Goal: Transaction & Acquisition: Purchase product/service

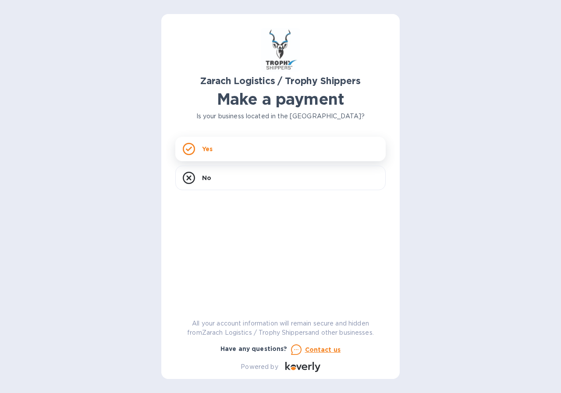
click at [216, 152] on div "Yes" at bounding box center [280, 149] width 210 height 25
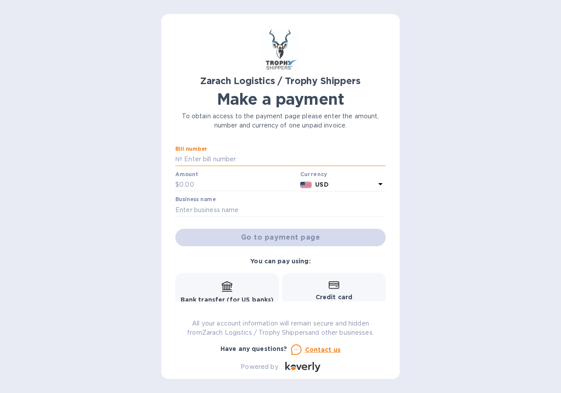
click at [216, 154] on input "text" at bounding box center [283, 159] width 203 height 13
type input "B00175369"
type input "435.00"
click at [278, 207] on input "text" at bounding box center [280, 209] width 210 height 13
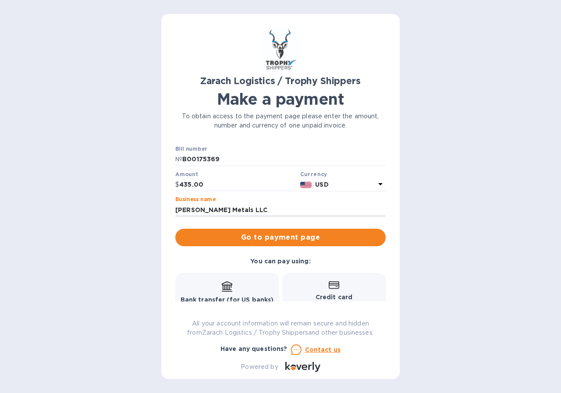
type input "[PERSON_NAME] Metals LLC"
click at [368, 247] on div "Go to payment page" at bounding box center [280, 237] width 214 height 21
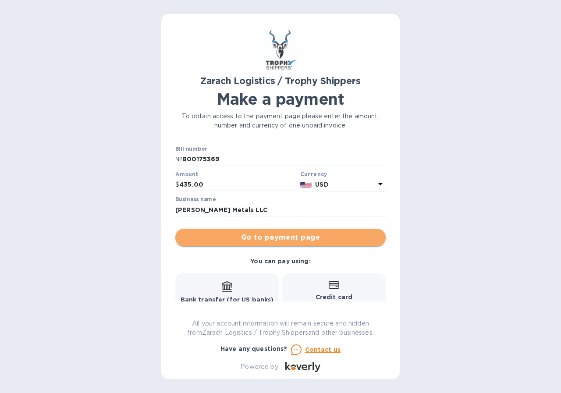
click at [359, 237] on span "Go to payment page" at bounding box center [280, 237] width 196 height 11
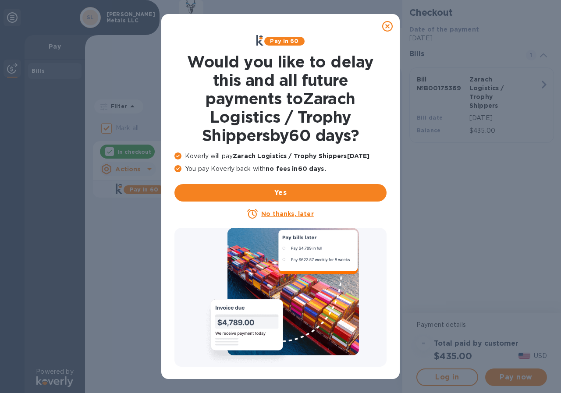
click at [386, 24] on icon at bounding box center [387, 26] width 11 height 11
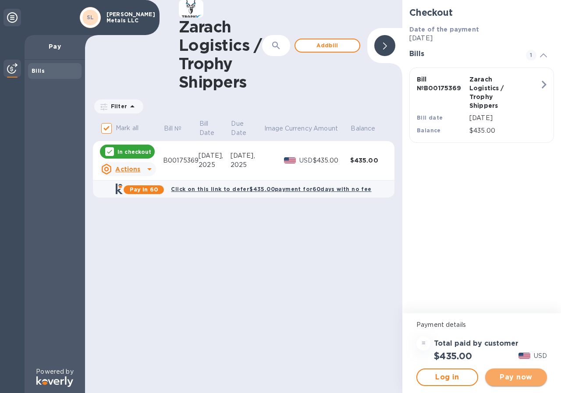
click at [513, 379] on span "Pay now" at bounding box center [516, 377] width 48 height 11
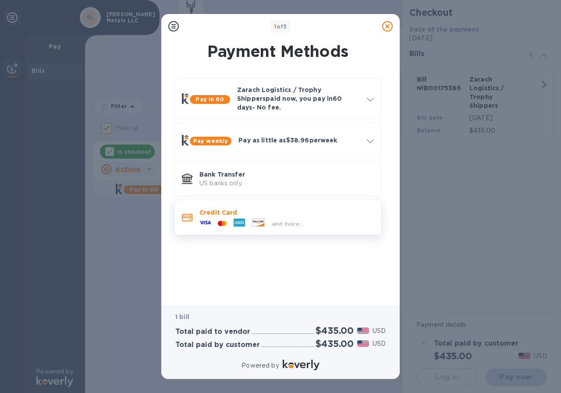
click at [274, 217] on div "and more..." at bounding box center [251, 223] width 111 height 13
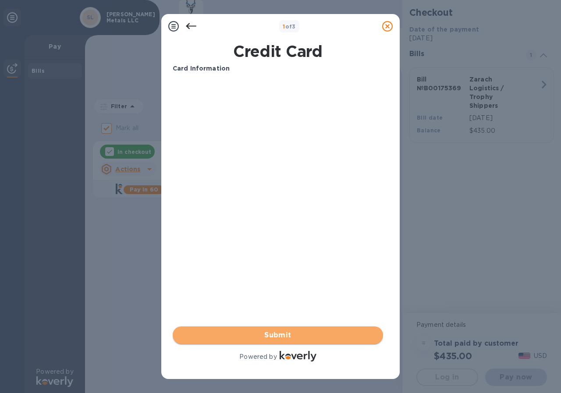
click at [308, 337] on span "Submit" at bounding box center [278, 335] width 196 height 11
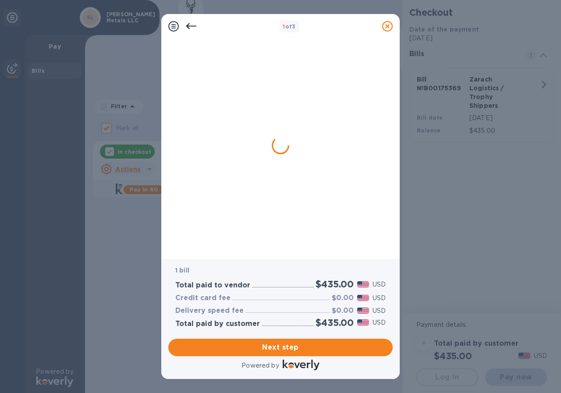
click at [308, 337] on div "Next step" at bounding box center [280, 347] width 231 height 25
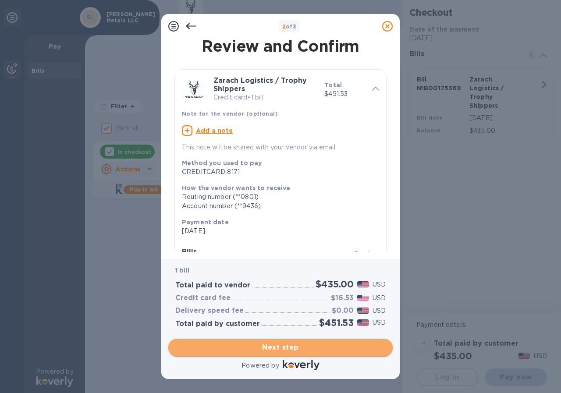
click at [305, 349] on span "Next step" at bounding box center [280, 347] width 210 height 11
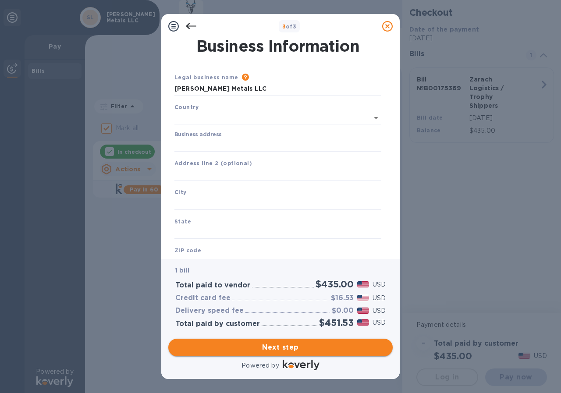
type input "[GEOGRAPHIC_DATA]"
click at [229, 140] on input "Business address" at bounding box center [277, 143] width 207 height 13
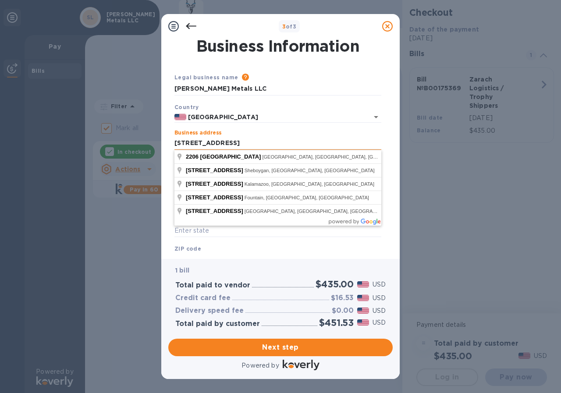
type input "[STREET_ADDRESS]"
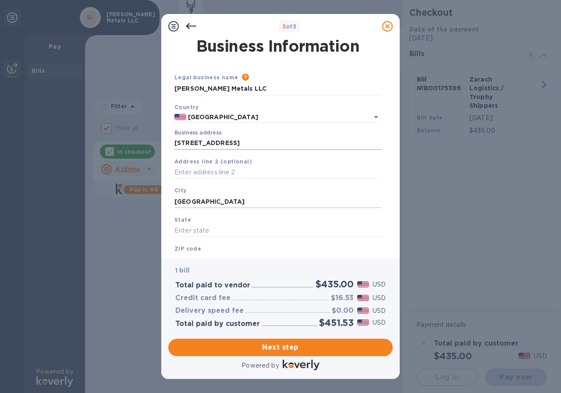
type input "[GEOGRAPHIC_DATA]"
type input "WI"
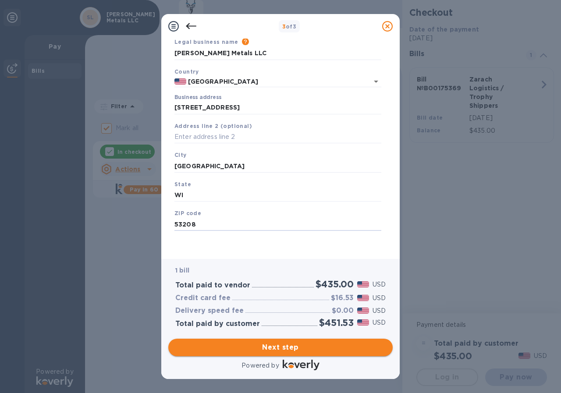
type input "53208"
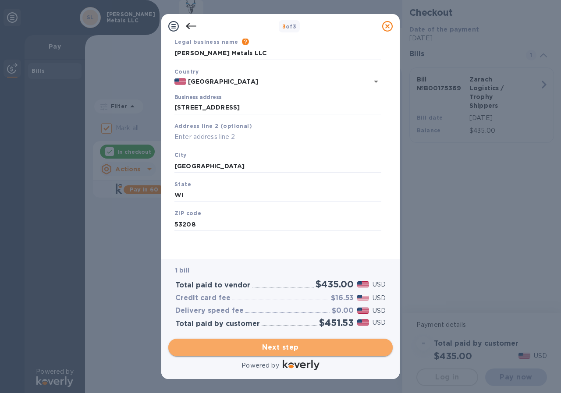
click at [271, 345] on span "Next step" at bounding box center [280, 347] width 210 height 11
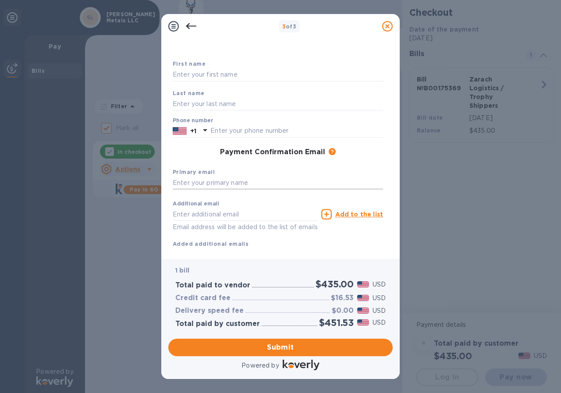
click at [221, 181] on input "text" at bounding box center [278, 183] width 210 height 13
type input "[EMAIL_ADDRESS][DOMAIN_NAME]"
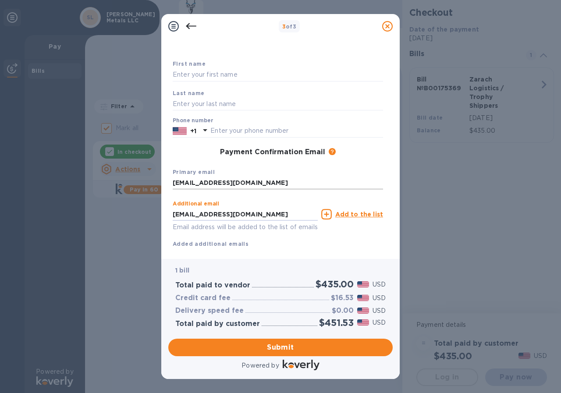
type input "[EMAIL_ADDRESS][DOMAIN_NAME]"
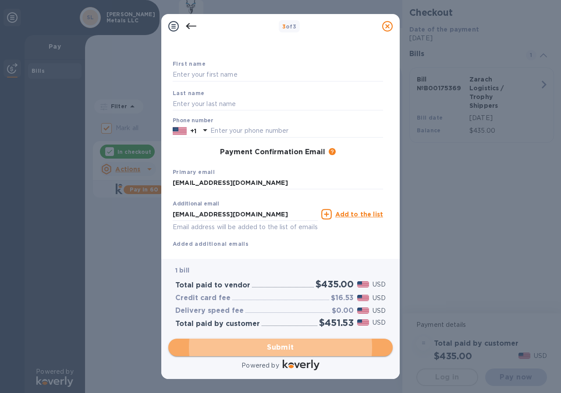
click at [348, 353] on button "Submit" at bounding box center [280, 348] width 224 height 18
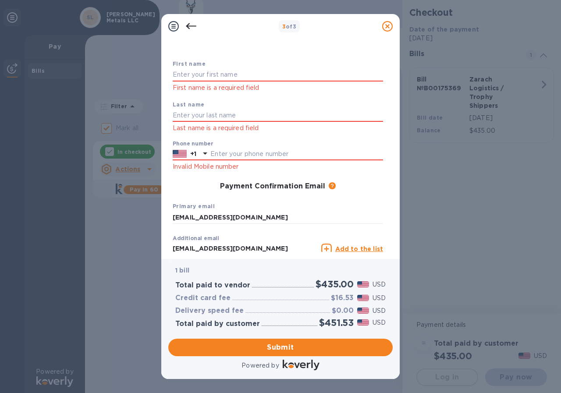
click at [216, 67] on div "First name First name is a required field" at bounding box center [277, 76] width 217 height 41
click at [215, 72] on input "text" at bounding box center [278, 74] width 210 height 13
type input "[PERSON_NAME]"
type input "Essak"
click at [335, 147] on div "Phone number +1 Invalid Mobile number" at bounding box center [278, 157] width 210 height 32
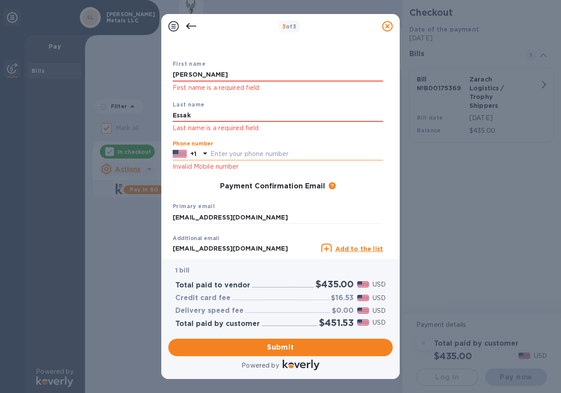
click at [293, 154] on input "text" at bounding box center [296, 154] width 173 height 13
type input "4142652550"
click at [379, 177] on div "First name [PERSON_NAME] First name is a required field Last name [PERSON_NAME]…" at bounding box center [277, 171] width 217 height 231
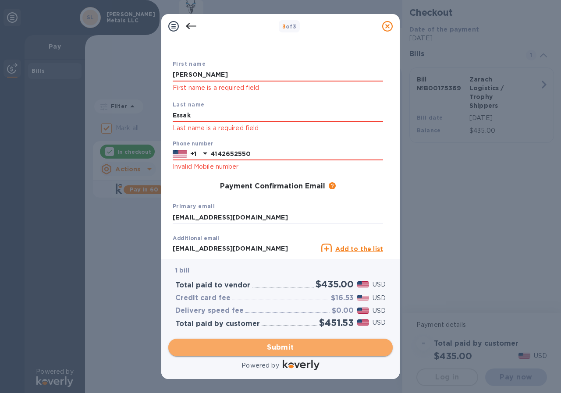
click at [287, 351] on span "Submit" at bounding box center [280, 347] width 210 height 11
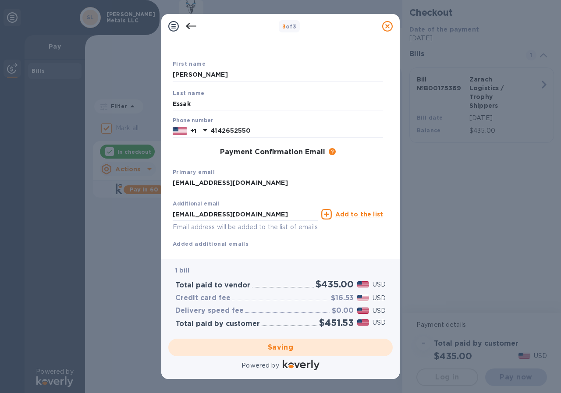
checkbox input "false"
